Goal: Navigation & Orientation: Find specific page/section

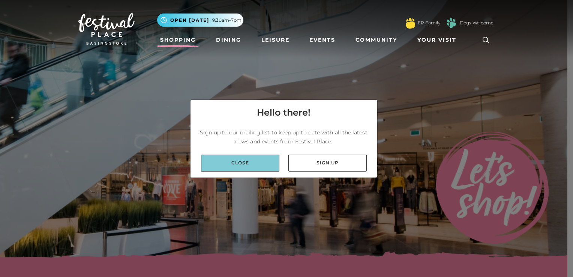
click at [252, 164] on link "Close" at bounding box center [240, 162] width 78 height 17
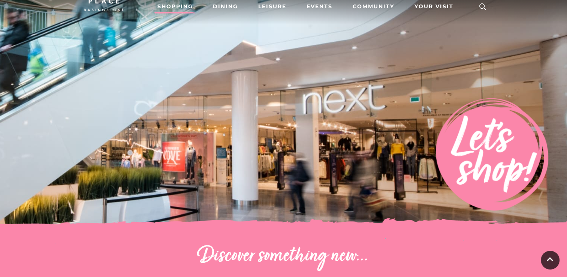
scroll to position [14, 0]
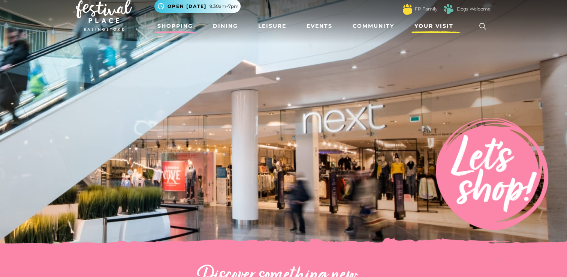
click at [433, 26] on span "Your Visit" at bounding box center [433, 26] width 39 height 8
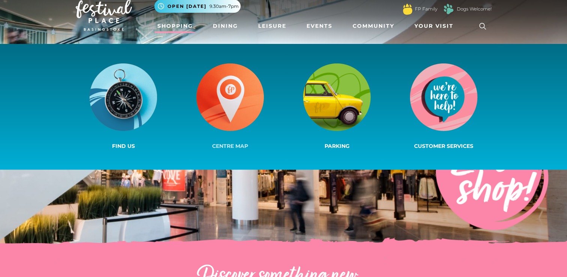
click at [227, 98] on img at bounding box center [229, 96] width 67 height 67
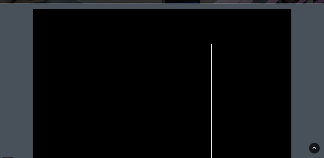
scroll to position [183, 0]
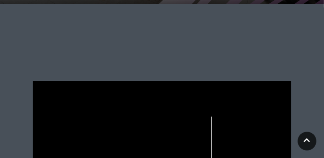
drag, startPoint x: 97, startPoint y: 136, endPoint x: 126, endPoint y: 72, distance: 69.8
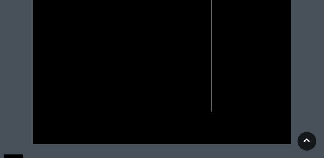
scroll to position [306, 0]
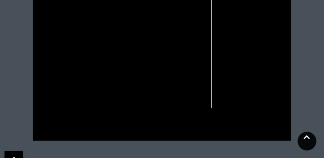
click at [307, 139] on icon at bounding box center [306, 137] width 6 height 7
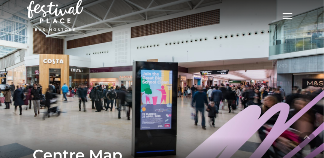
scroll to position [0, 0]
